Goal: Check status

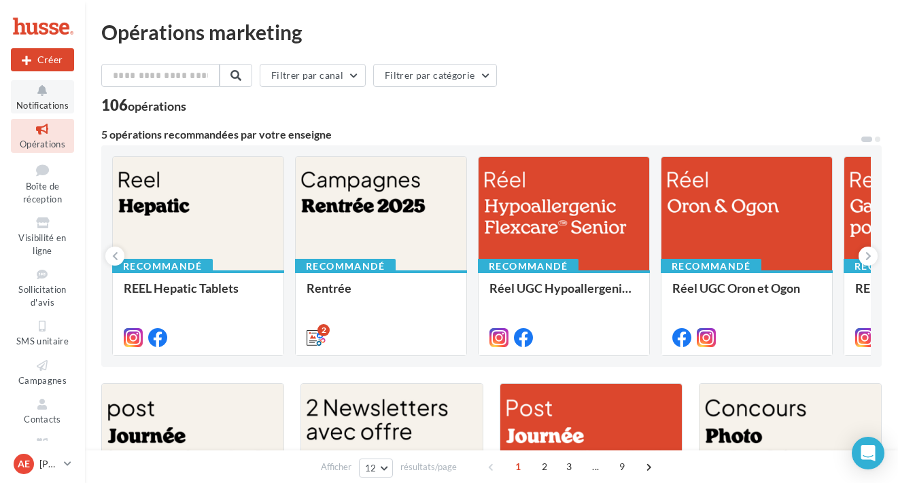
click at [41, 96] on icon at bounding box center [42, 91] width 55 height 16
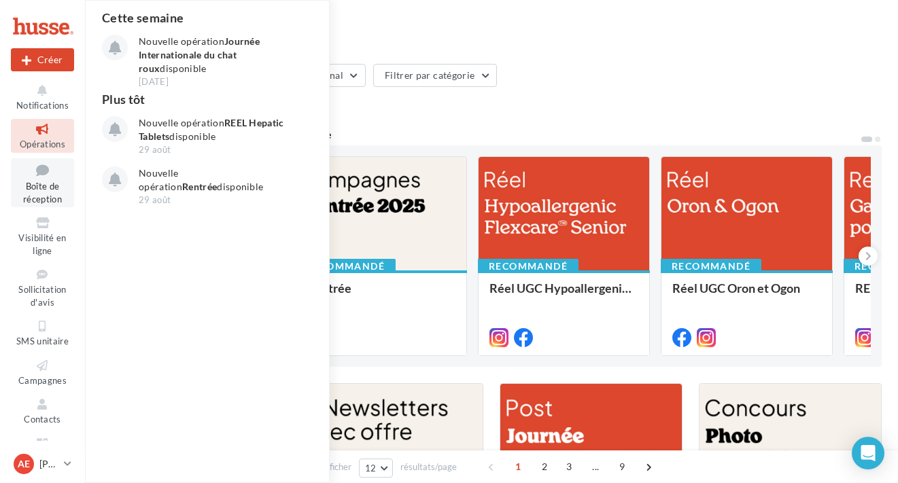
click at [39, 177] on icon at bounding box center [42, 170] width 55 height 18
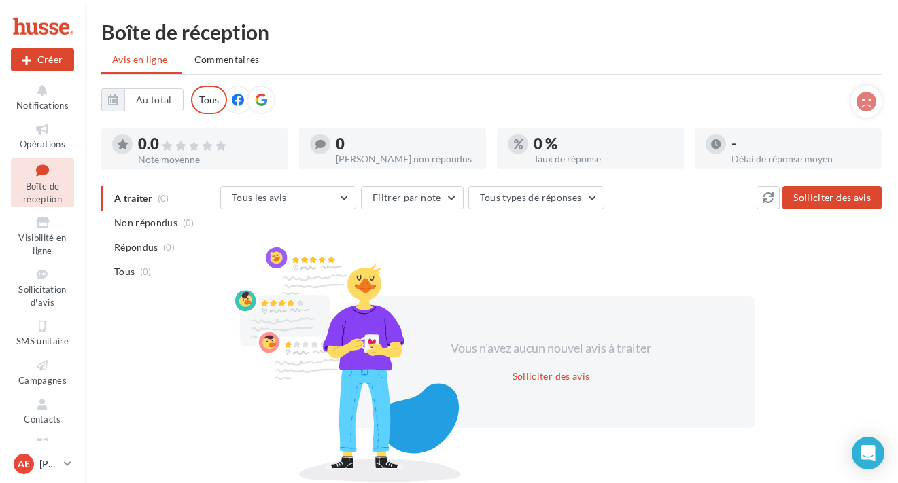
scroll to position [3, 0]
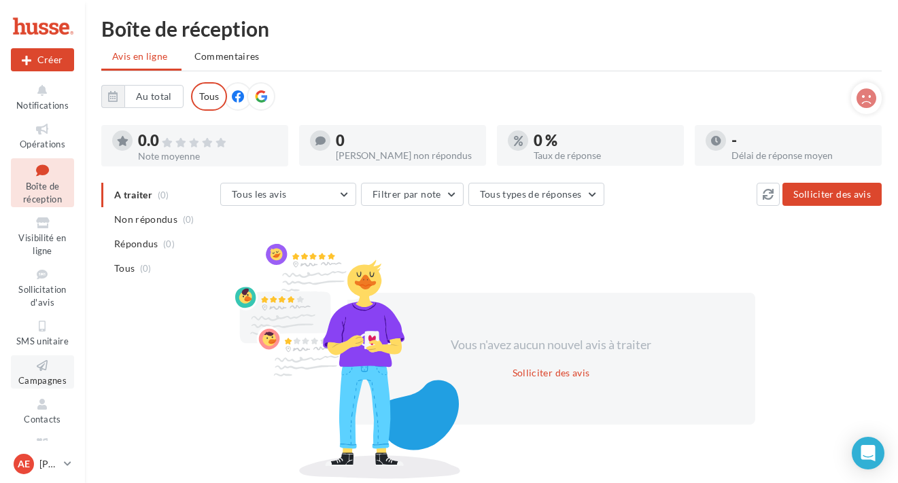
click at [48, 365] on icon at bounding box center [42, 366] width 55 height 16
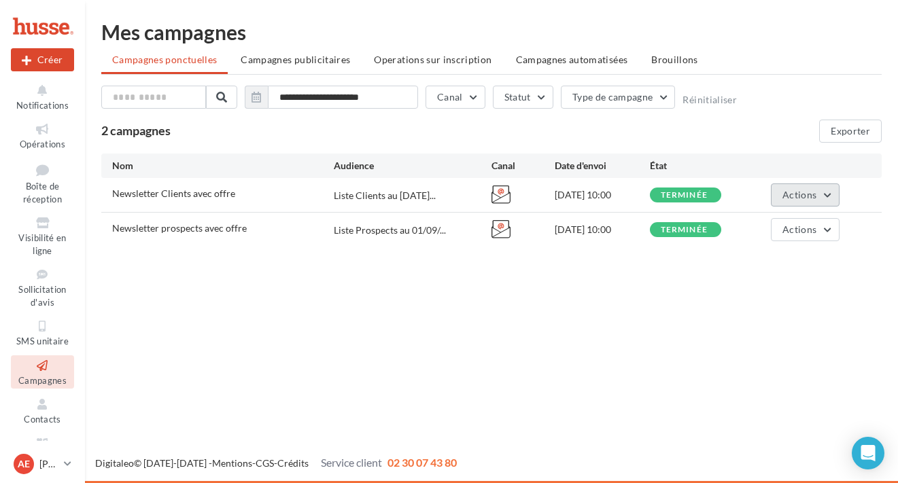
click at [795, 194] on span "Actions" at bounding box center [800, 195] width 34 height 12
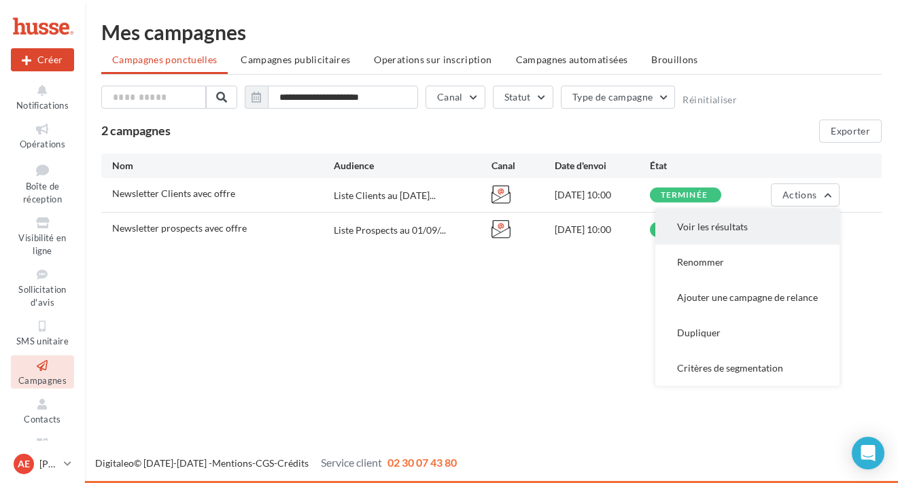
click at [751, 224] on button "Voir les résultats" at bounding box center [747, 226] width 184 height 35
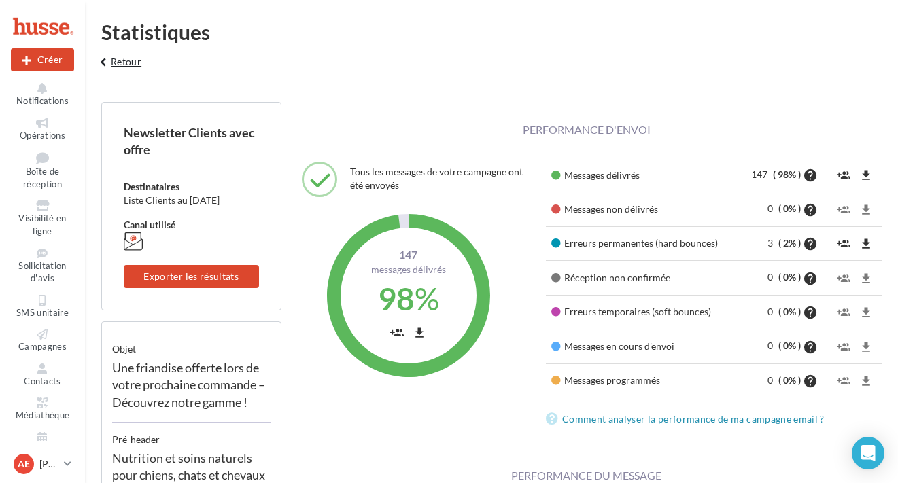
click at [104, 58] on icon "keyboard_arrow_left" at bounding box center [103, 63] width 15 height 14
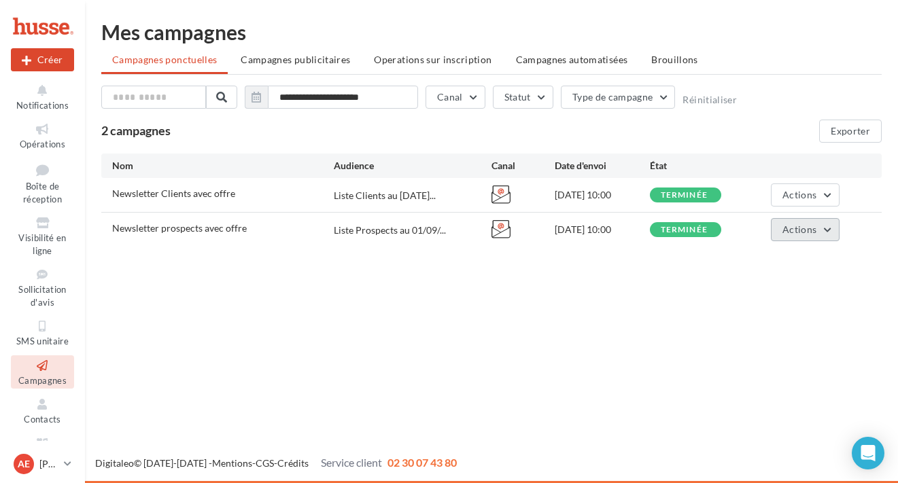
click at [801, 234] on span "Actions" at bounding box center [800, 230] width 34 height 12
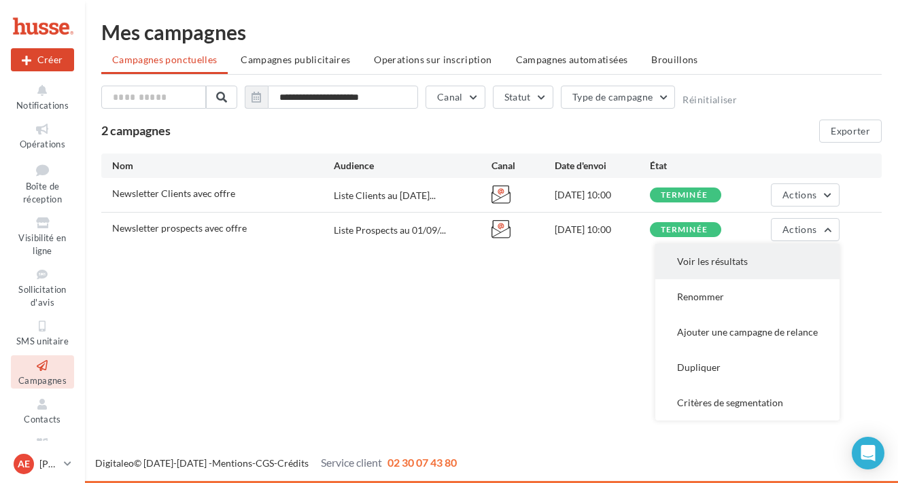
click at [734, 259] on button "Voir les résultats" at bounding box center [747, 261] width 184 height 35
